Goal: Transaction & Acquisition: Download file/media

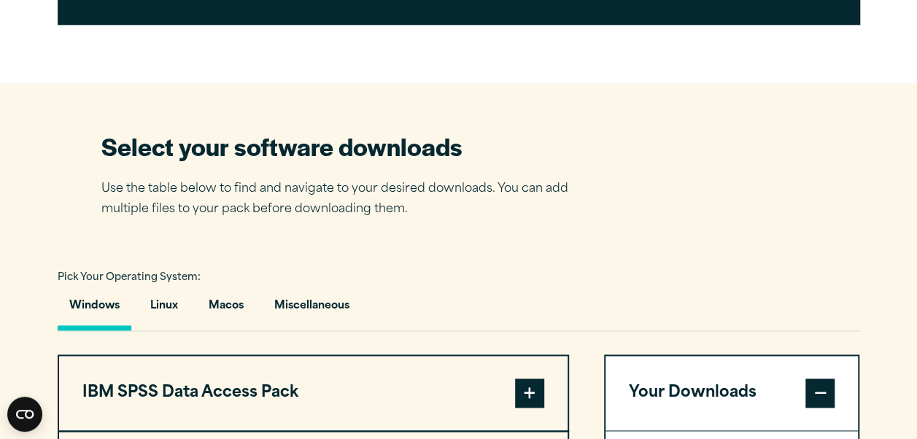
scroll to position [856, 0]
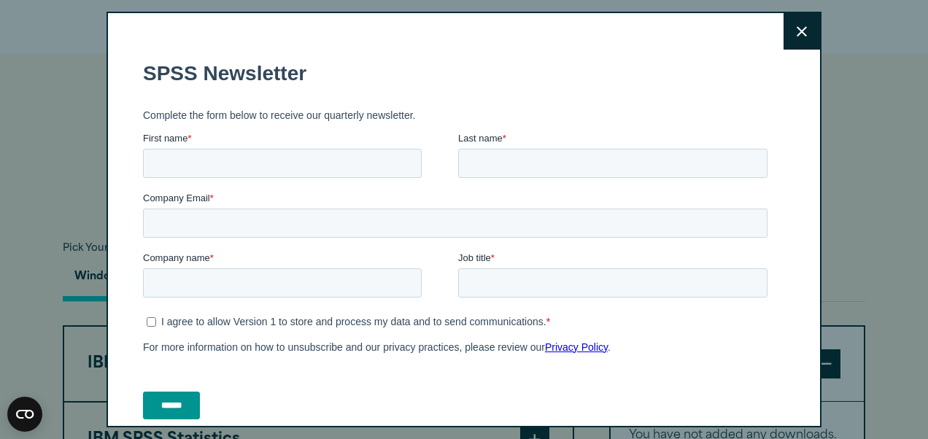
click at [529, 124] on fieldset "Complete the form below to receive our quarterly newsletter." at bounding box center [458, 115] width 630 height 32
click at [783, 35] on button "Close" at bounding box center [801, 31] width 36 height 36
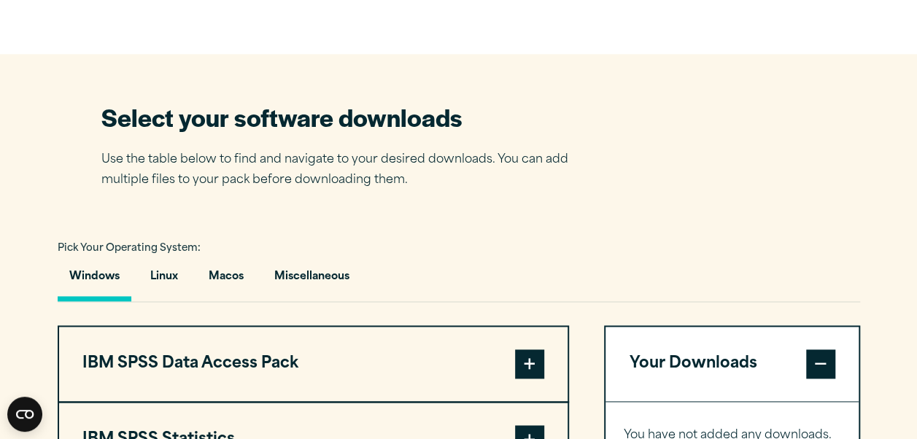
click at [820, 130] on div "Close" at bounding box center [458, 219] width 917 height 439
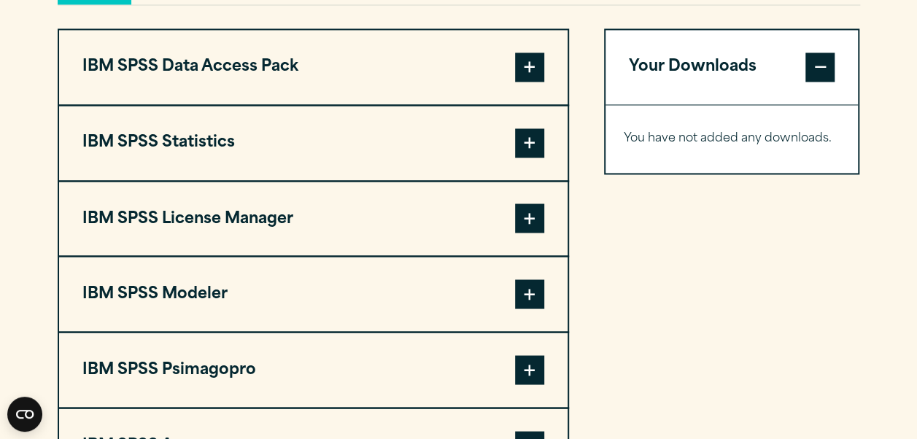
scroll to position [1124, 0]
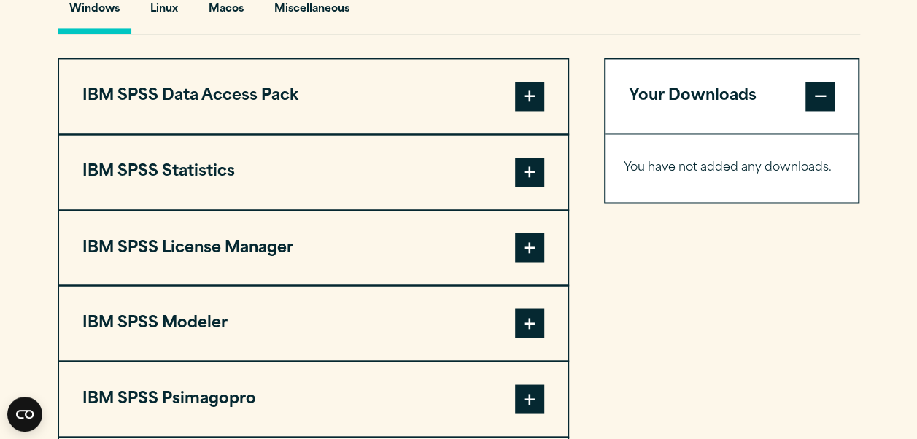
click at [270, 190] on button "IBM SPSS Statistics" at bounding box center [313, 172] width 508 height 74
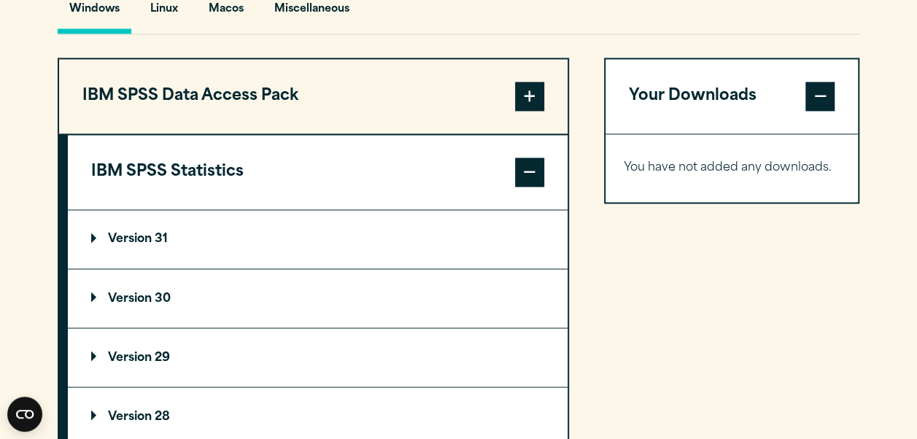
click at [161, 292] on p "Version 30" at bounding box center [131, 298] width 80 height 12
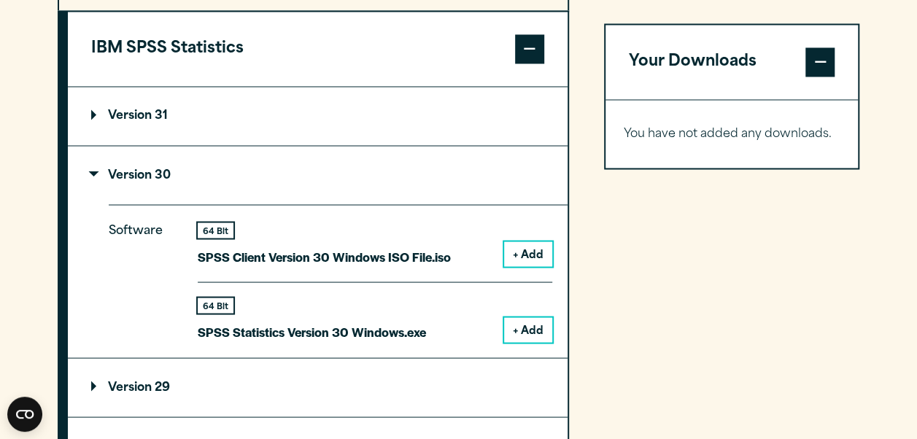
scroll to position [1307, 0]
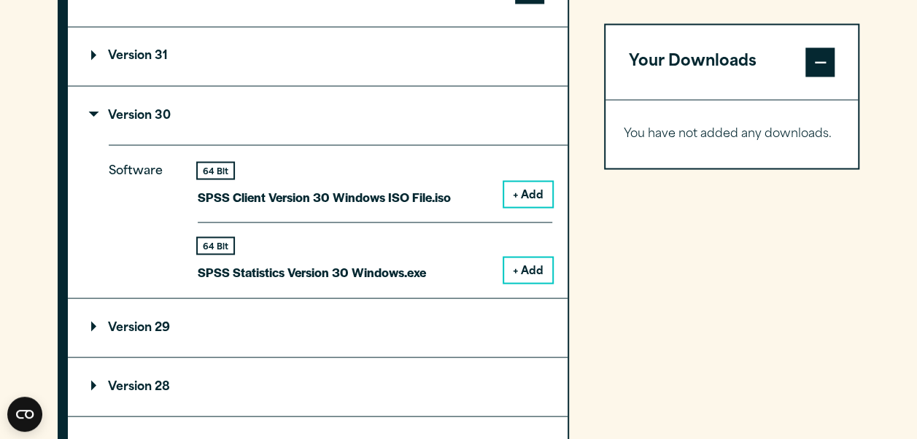
click at [527, 269] on button "+ Add" at bounding box center [528, 269] width 48 height 25
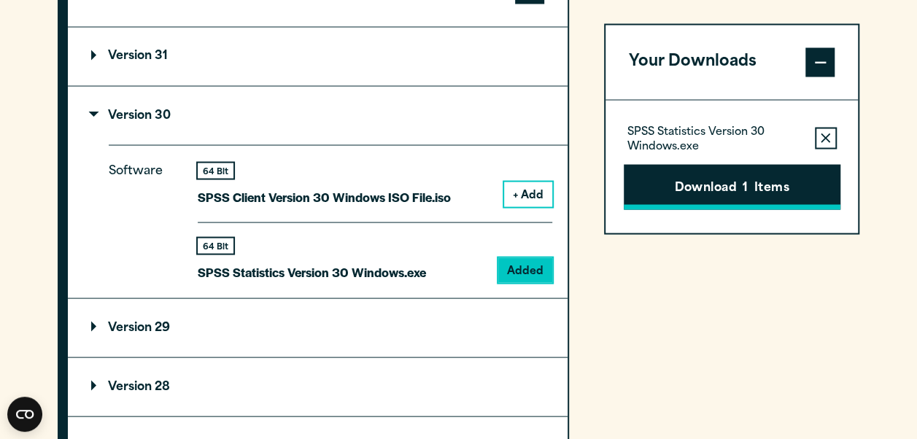
click at [727, 181] on button "Download 1 Items" at bounding box center [732, 186] width 217 height 45
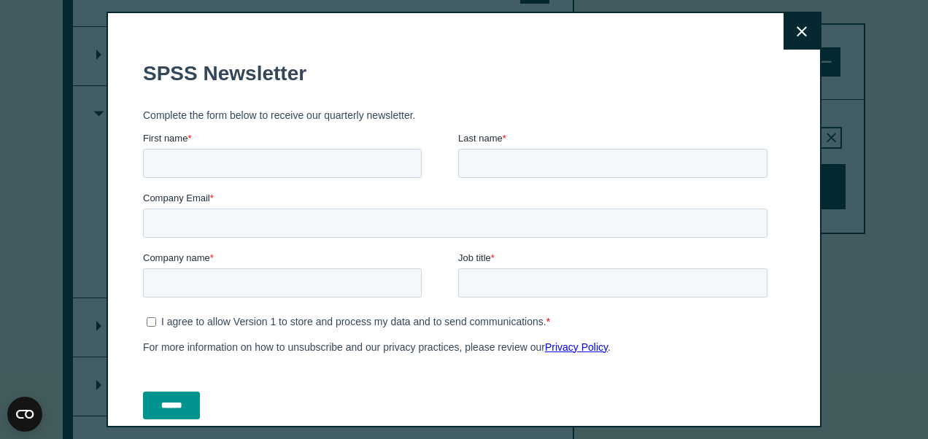
click at [794, 114] on div "Close" at bounding box center [463, 220] width 715 height 416
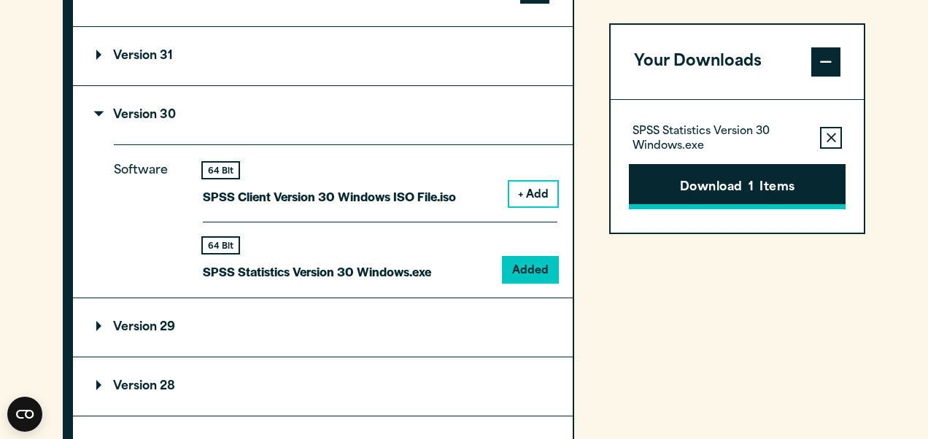
click at [722, 185] on button "Download 1 Items" at bounding box center [737, 186] width 217 height 45
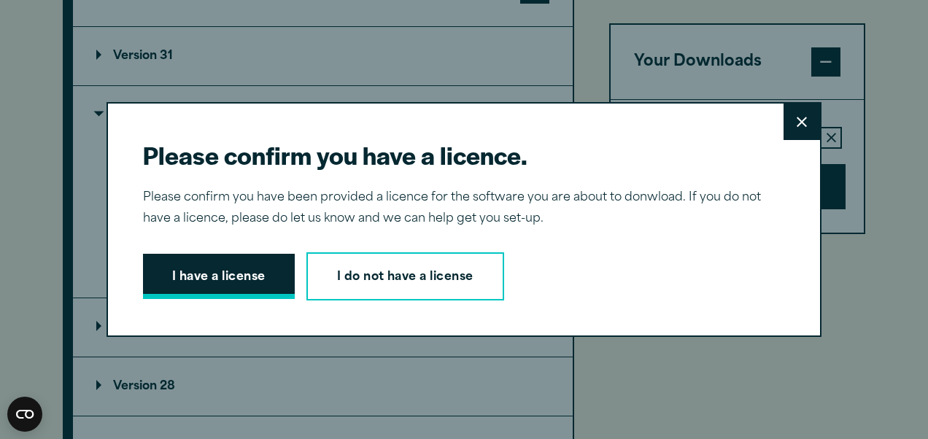
click at [236, 268] on button "I have a license" at bounding box center [219, 276] width 152 height 45
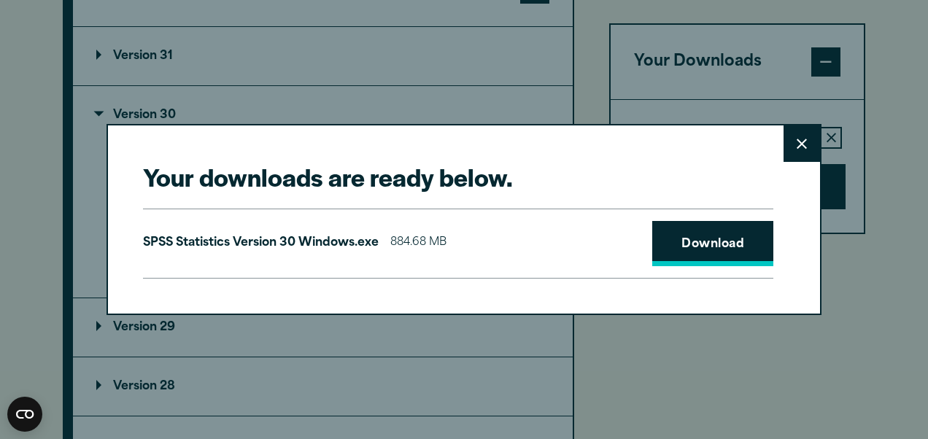
click at [727, 250] on link "Download" at bounding box center [712, 243] width 121 height 45
click at [750, 347] on div "Your downloads are ready below. Close SPSS Statistics Version 30 Windows.exe 88…" at bounding box center [464, 219] width 928 height 439
click at [751, 347] on div "Your downloads are ready below. Close SPSS Statistics Version 30 Windows.exe 88…" at bounding box center [464, 219] width 928 height 439
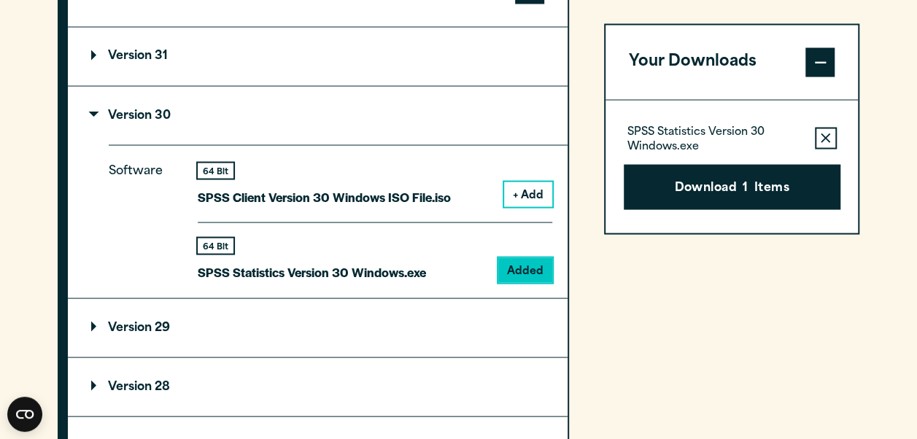
click at [690, 347] on div "Your Downloads SPSS Statistics Version 30 Windows.exe Remove this item from you…" at bounding box center [732, 357] width 256 height 964
